Goal: Check status: Check status

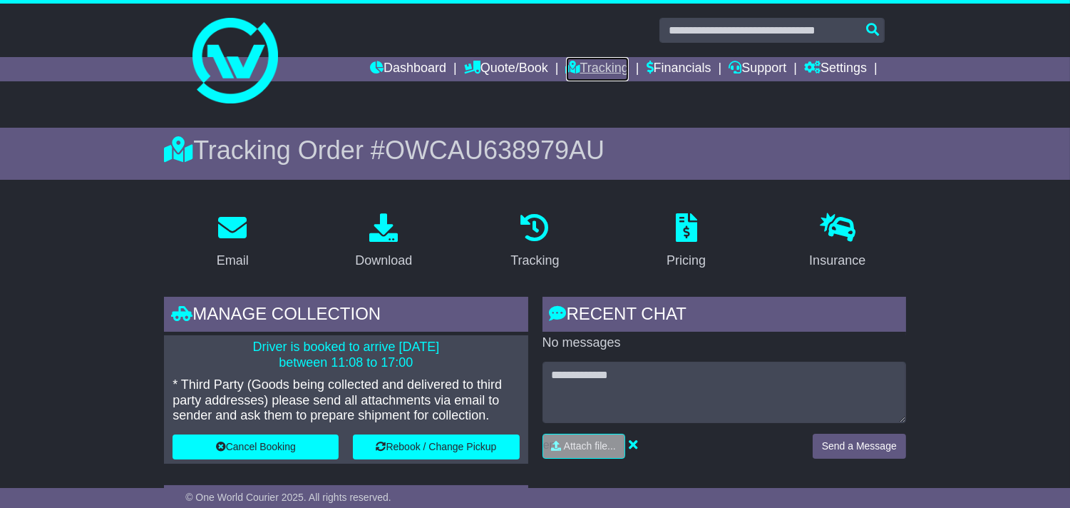
click at [585, 66] on link "Tracking" at bounding box center [597, 69] width 63 height 24
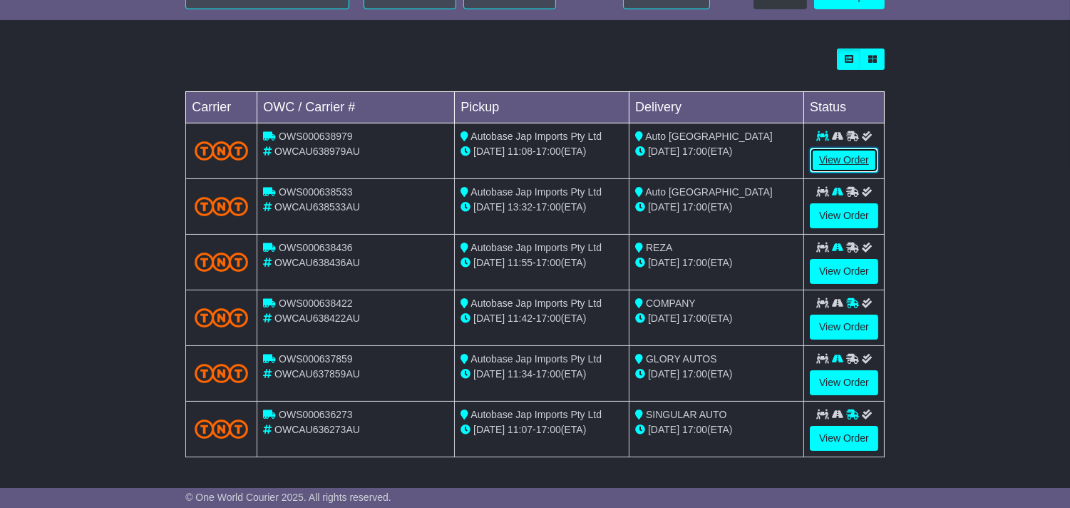
click at [838, 165] on link "View Order" at bounding box center [844, 160] width 68 height 25
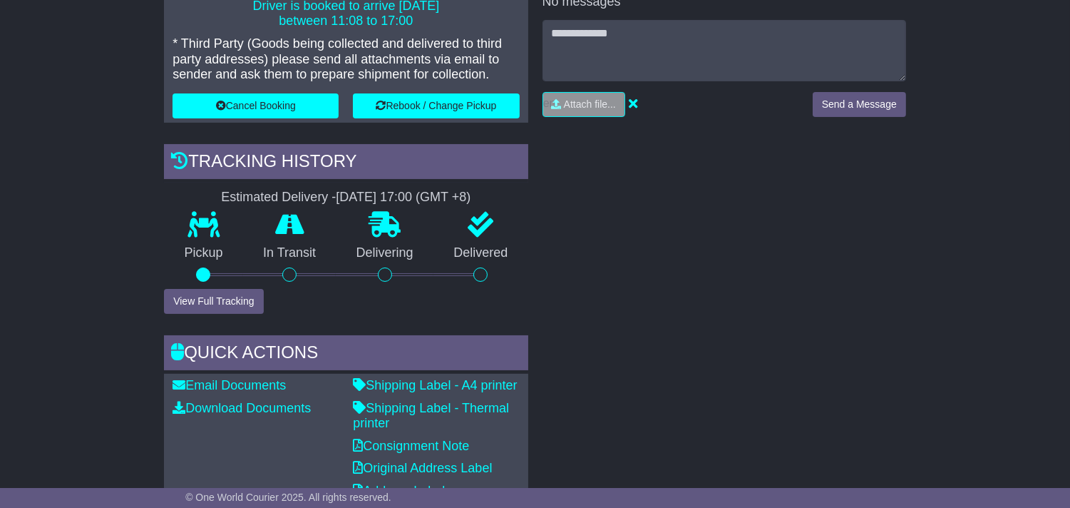
scroll to position [396, 0]
